Goal: Information Seeking & Learning: Learn about a topic

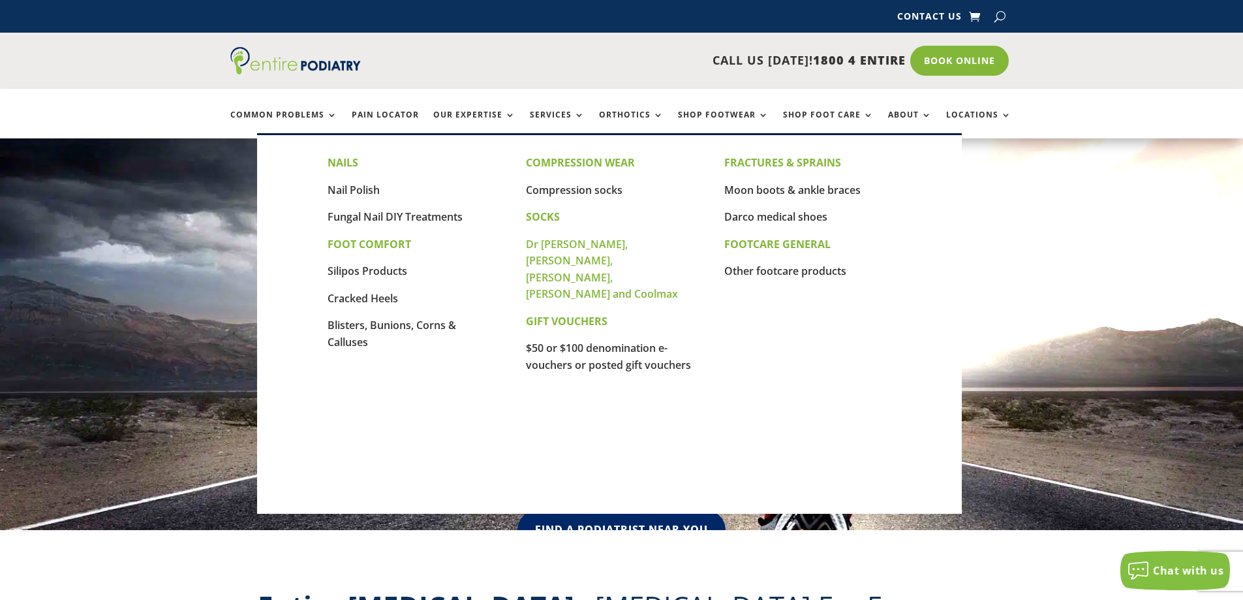
click at [551, 243] on link "Dr [PERSON_NAME], [PERSON_NAME], [PERSON_NAME], [PERSON_NAME] and Coolmax" at bounding box center [602, 269] width 152 height 65
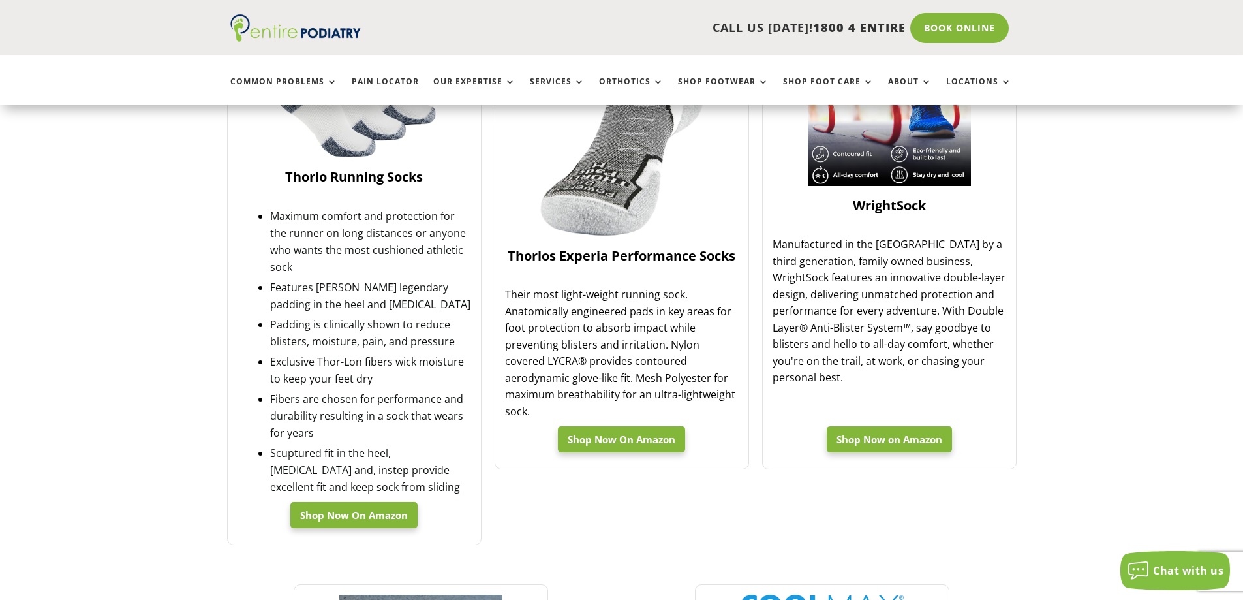
scroll to position [1096, 0]
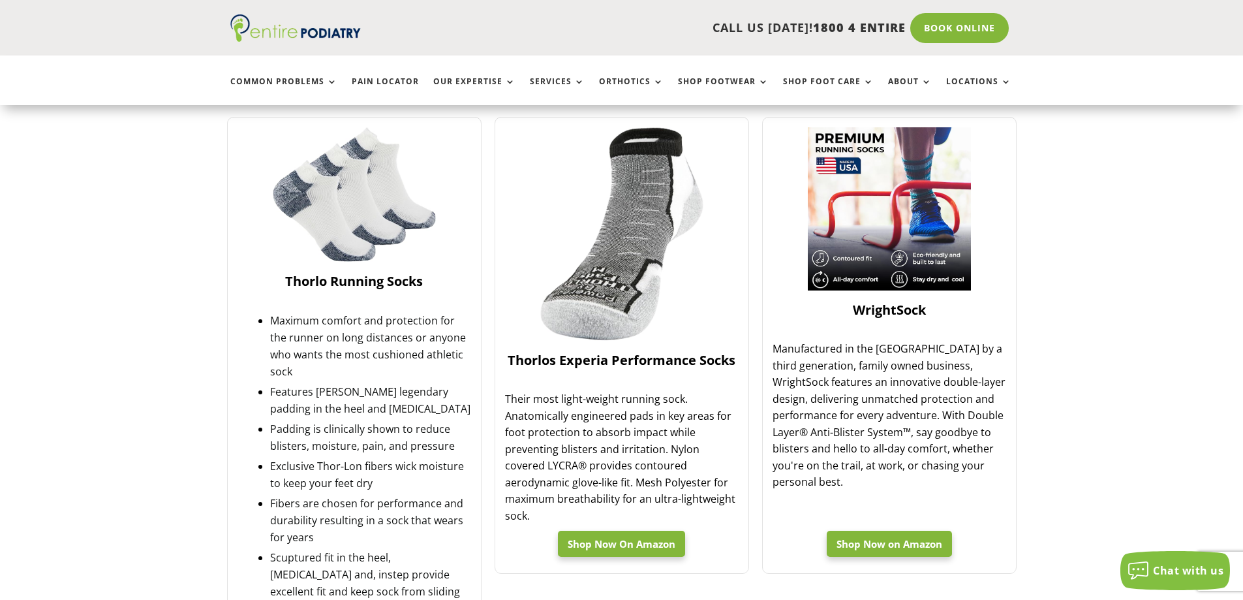
click at [324, 291] on link "Thorlo Running Socks" at bounding box center [355, 289] width 234 height 33
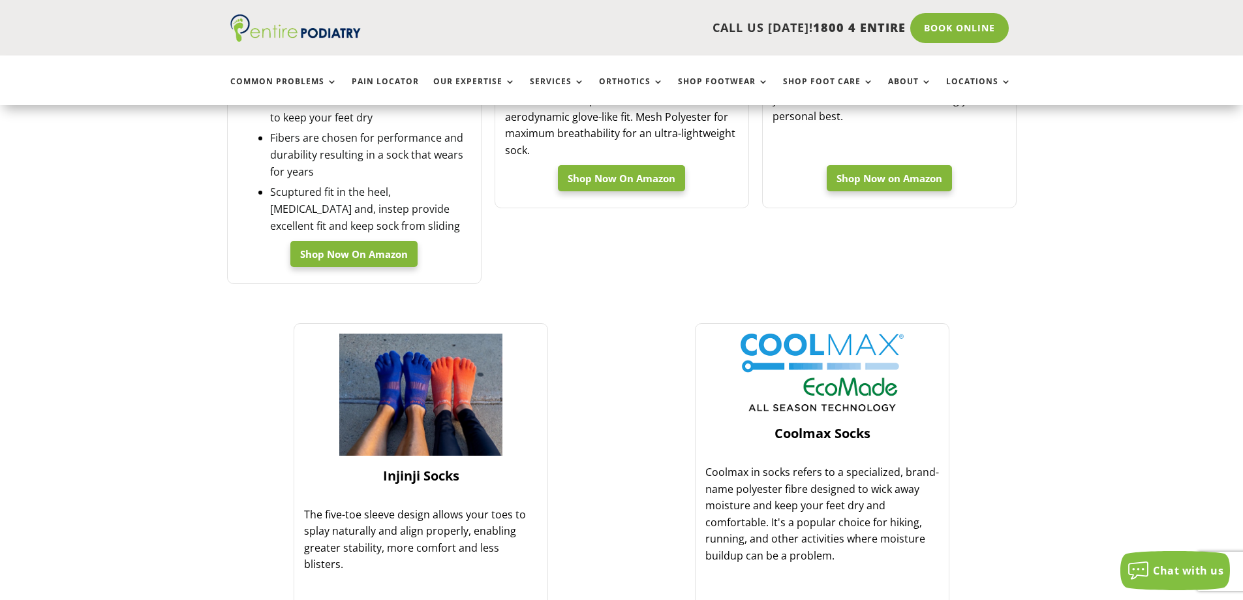
scroll to position [1618, 0]
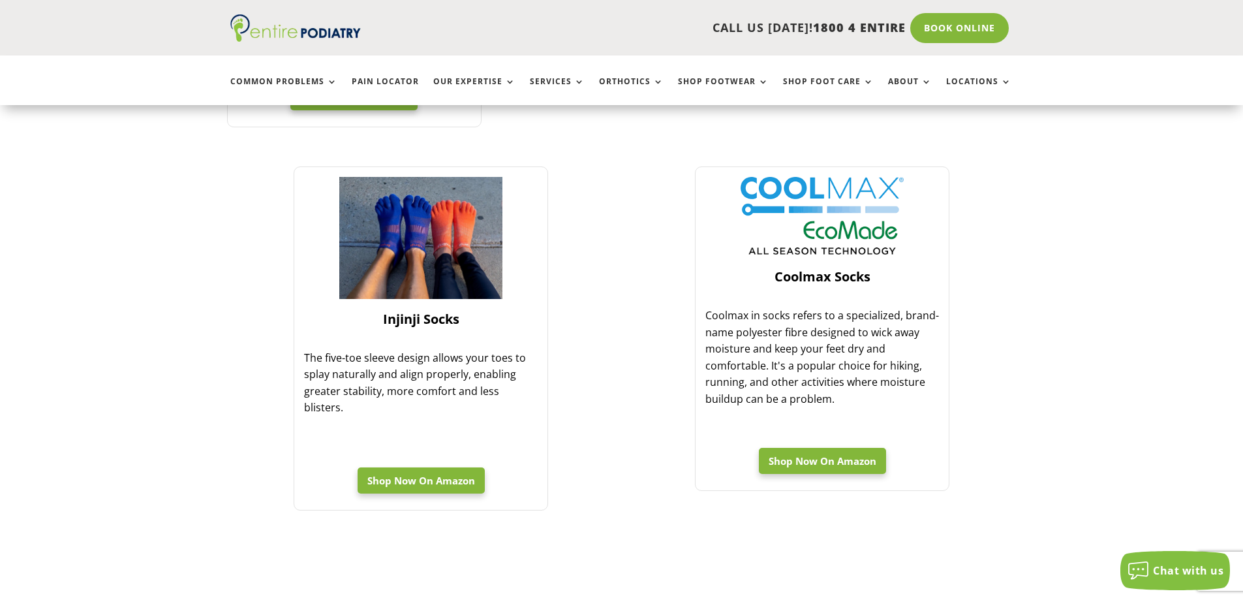
click at [399, 311] on link "Injinji Socks" at bounding box center [421, 327] width 234 height 33
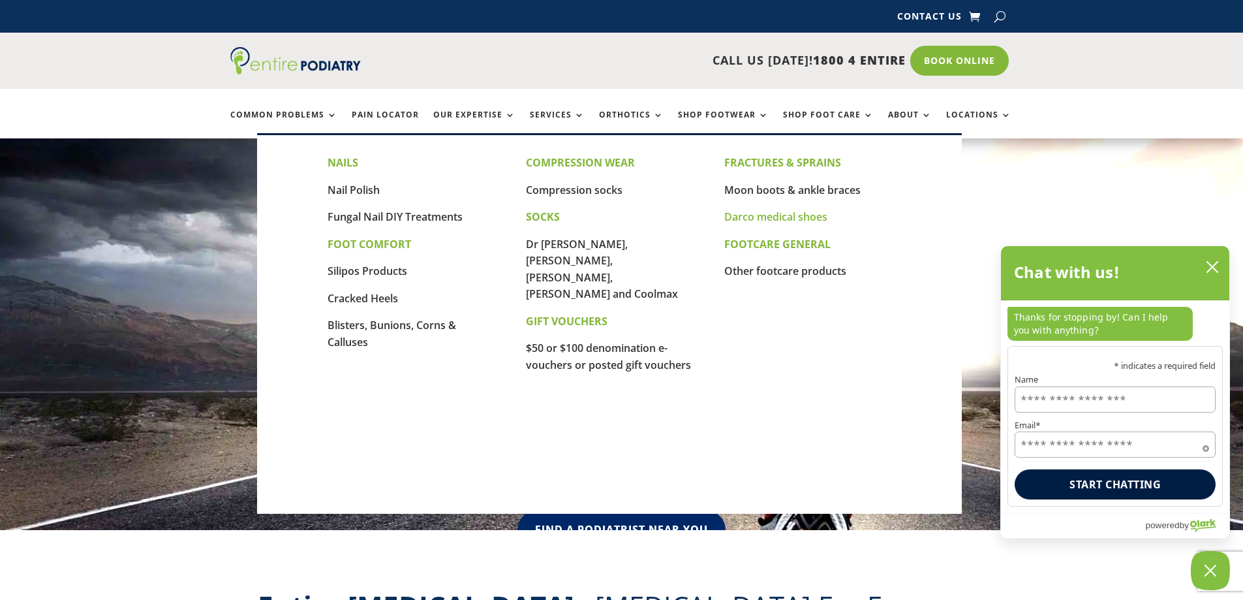
click at [753, 213] on link "Darco medical shoes" at bounding box center [775, 216] width 103 height 14
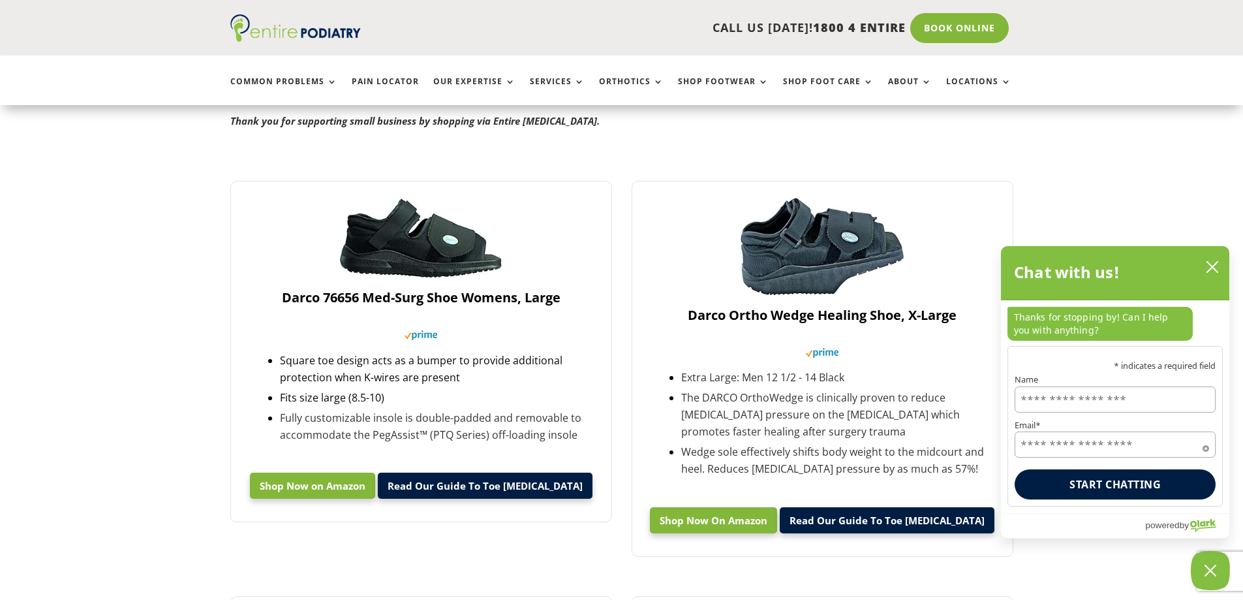
scroll to position [313, 0]
click at [415, 283] on link at bounding box center [420, 278] width 163 height 20
